Goal: Task Accomplishment & Management: Manage account settings

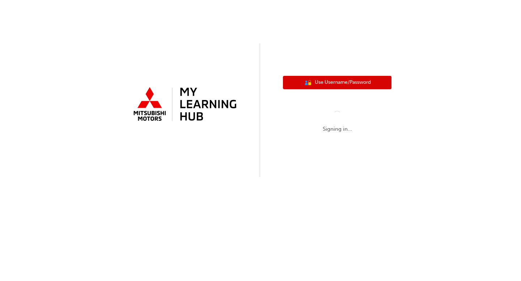
click at [324, 84] on span "Use Username/Password" at bounding box center [343, 82] width 56 height 8
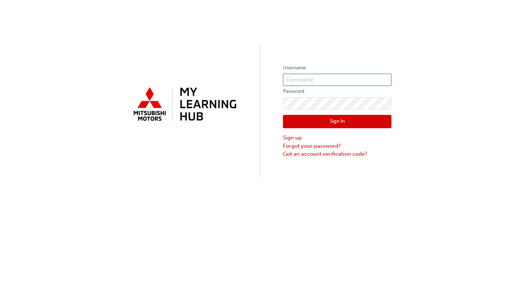
click at [314, 81] on input "text" at bounding box center [337, 80] width 108 height 12
type input "0005941225"
click button "Sign In" at bounding box center [337, 122] width 108 height 14
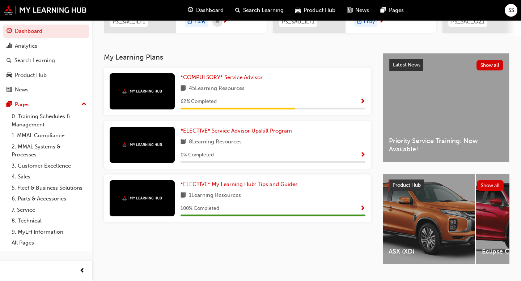
scroll to position [151, 0]
